Goal: Task Accomplishment & Management: Manage account settings

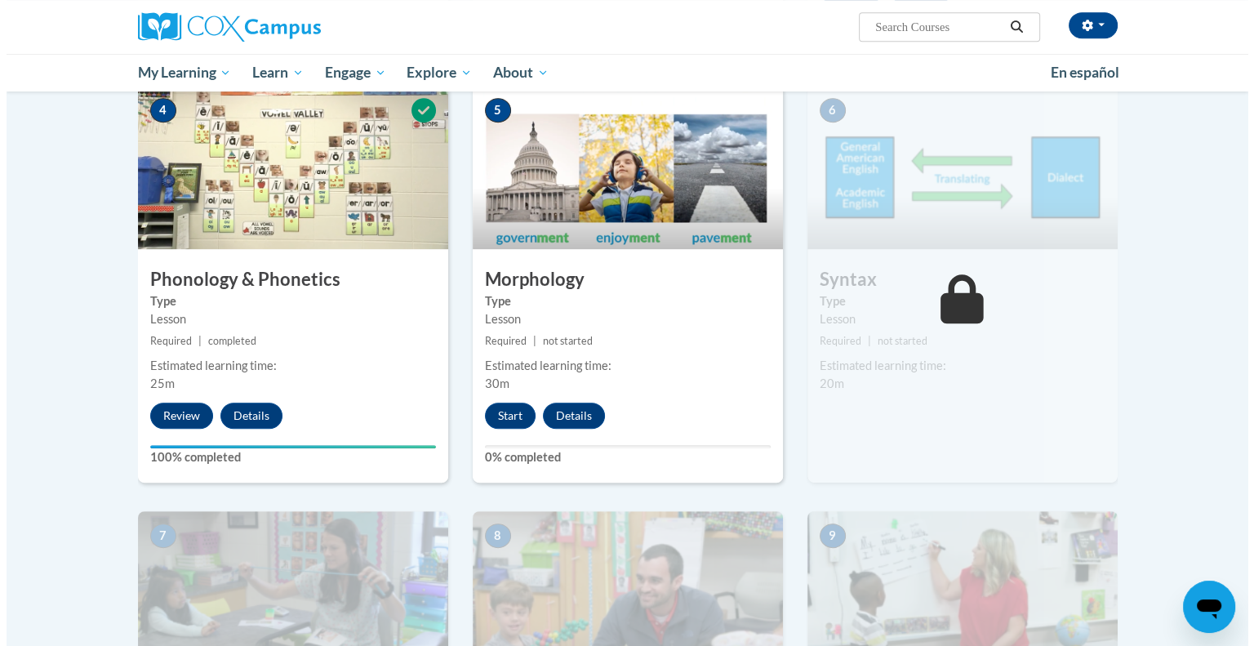
scroll to position [735, 0]
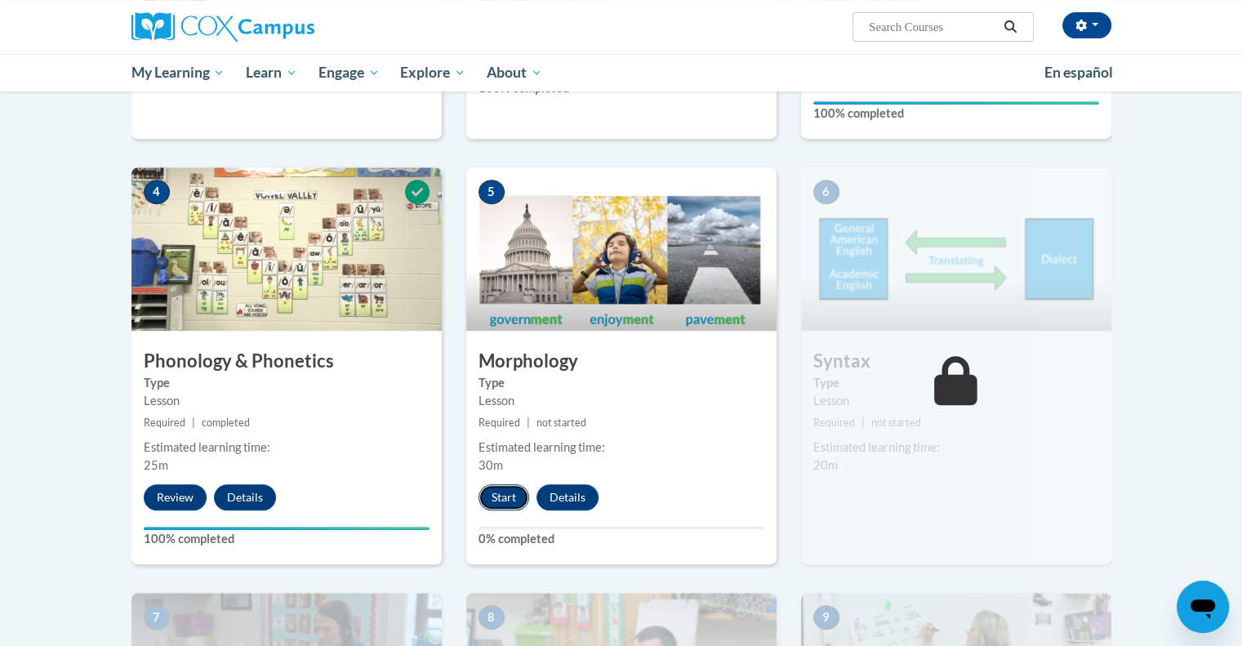
click at [496, 493] on button "Start" at bounding box center [503, 497] width 51 height 26
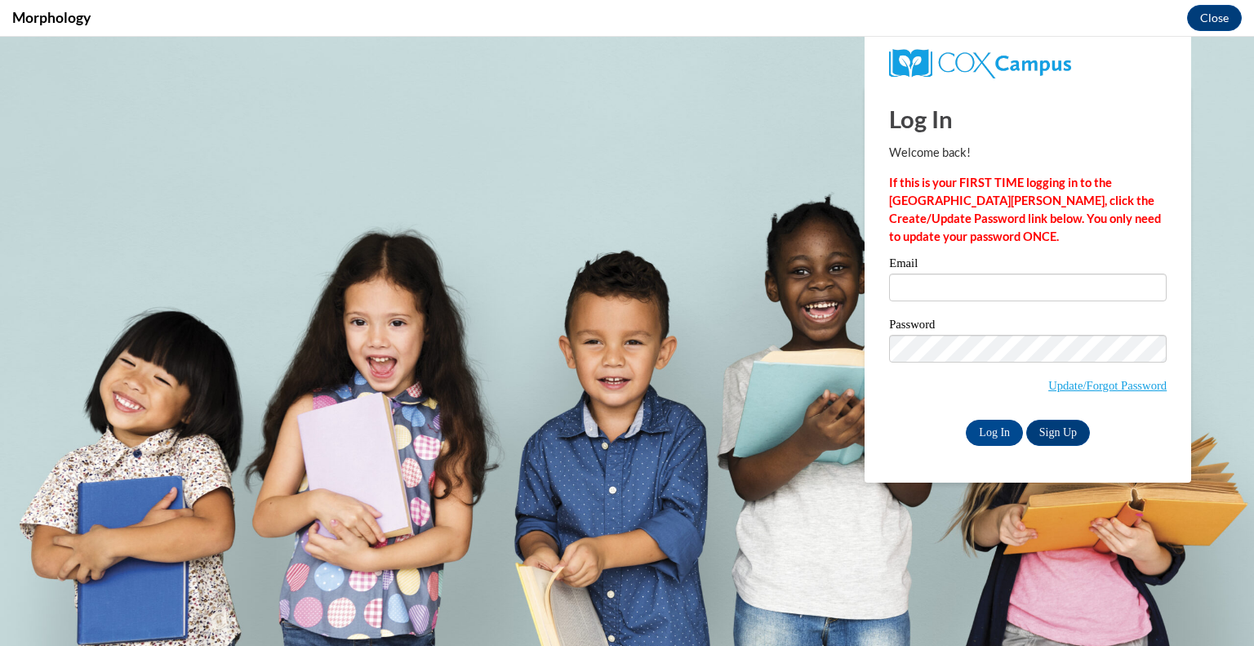
scroll to position [0, 0]
click at [961, 276] on input "Email" at bounding box center [1028, 288] width 278 height 28
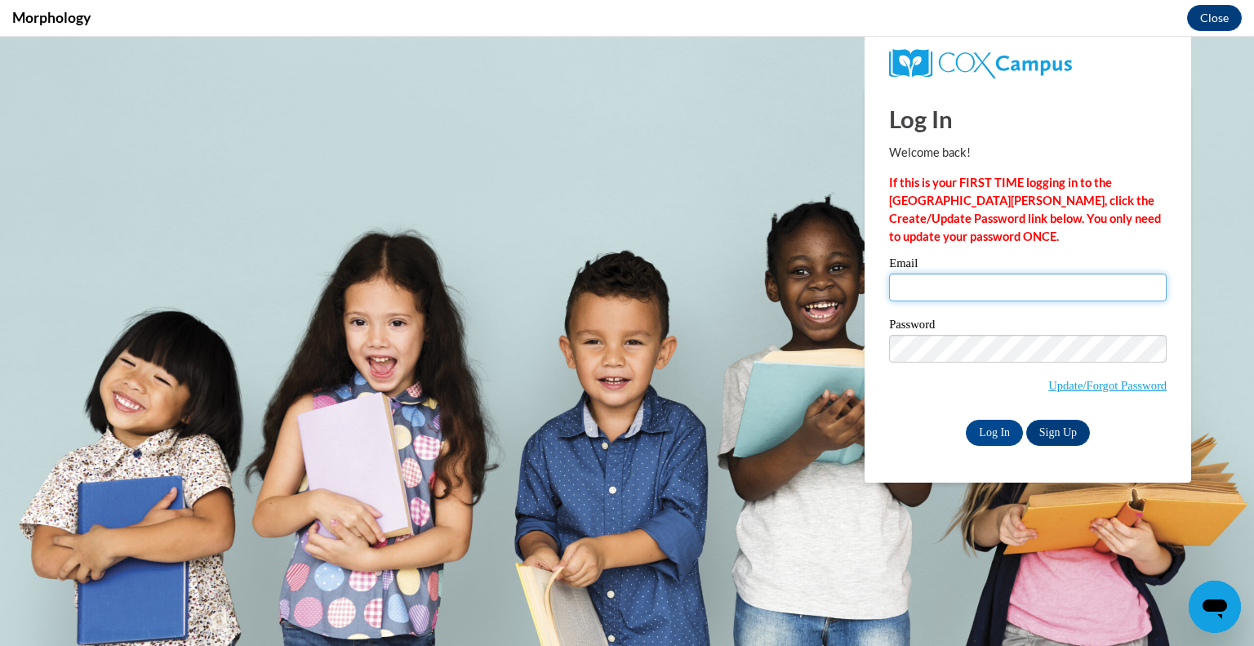
type input "[EMAIL_ADDRESS][DOMAIN_NAME]"
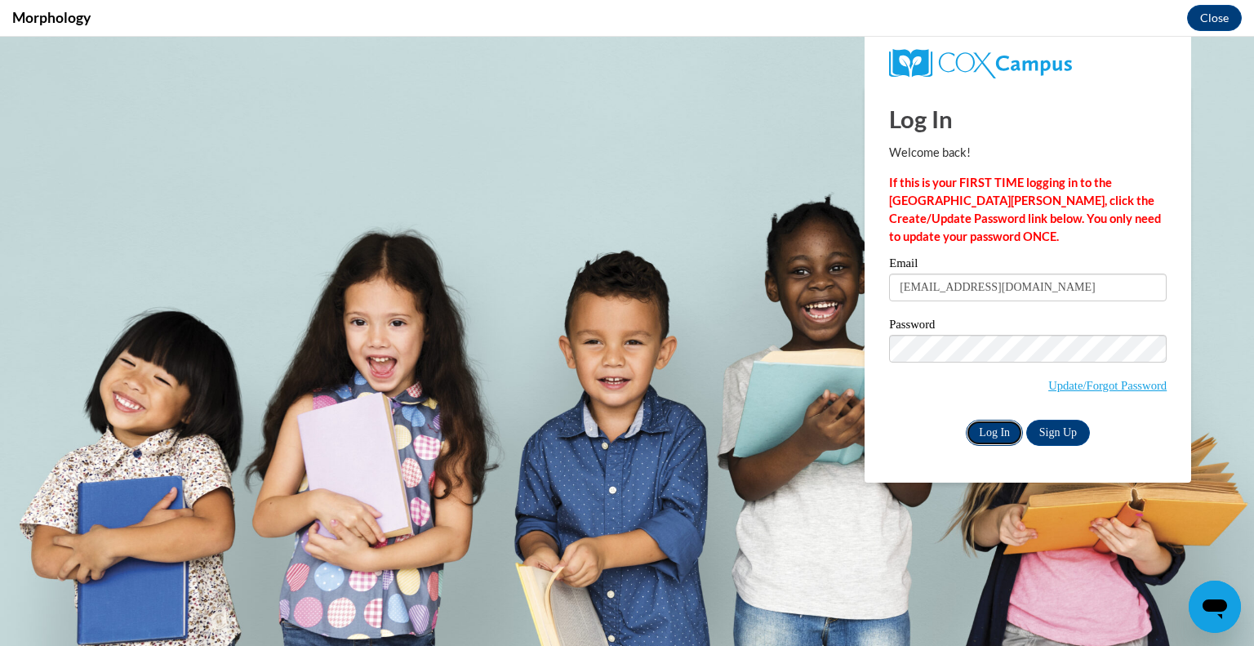
click at [993, 443] on input "Log In" at bounding box center [994, 433] width 57 height 26
